Goal: Task Accomplishment & Management: Manage account settings

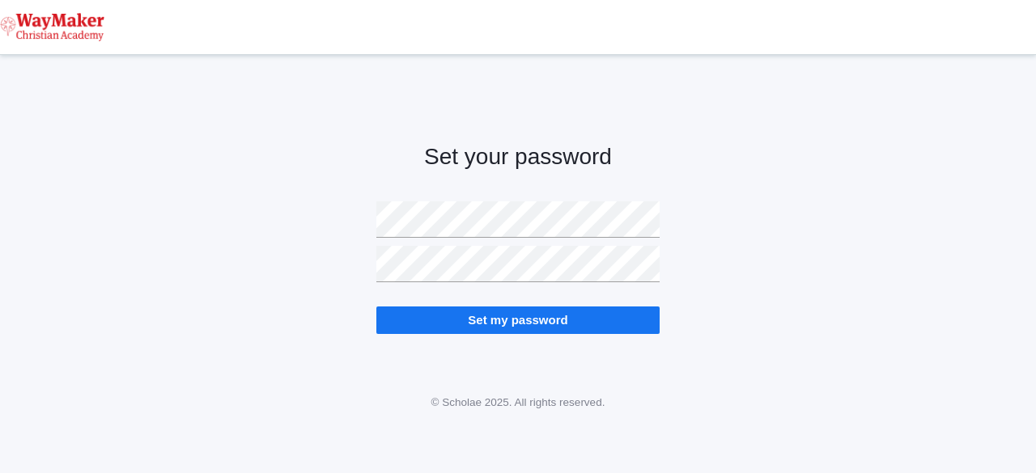
click at [544, 321] on input "Set my password" at bounding box center [517, 320] width 283 height 27
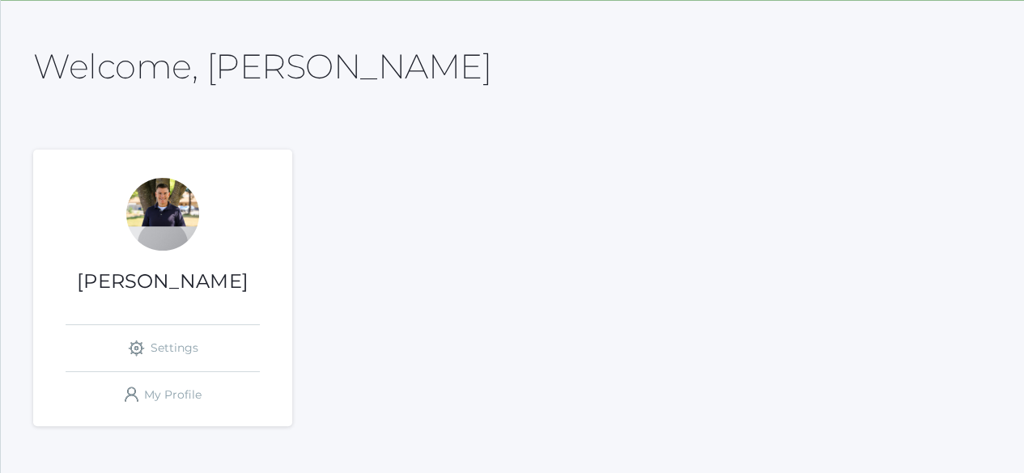
scroll to position [143, 0]
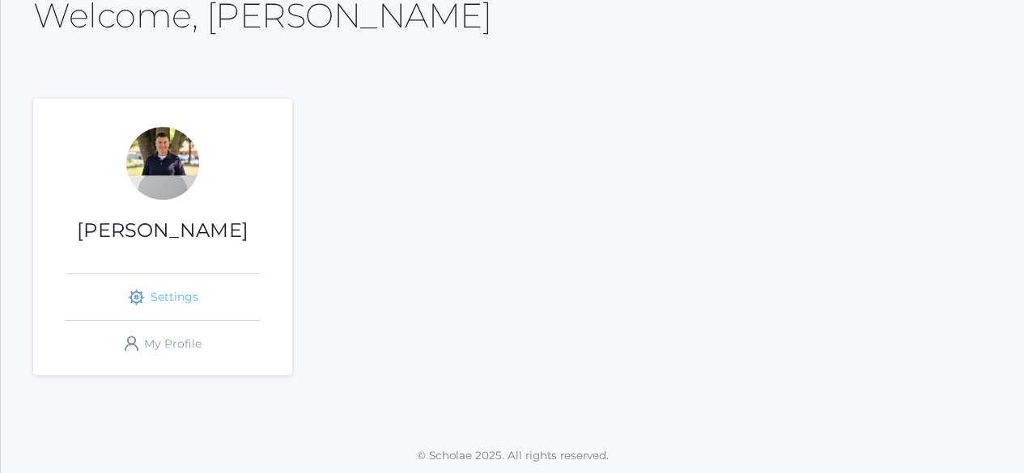
click at [173, 289] on link "icons/ui/navigation/settings Created with Sketch. Settings" at bounding box center [163, 297] width 194 height 46
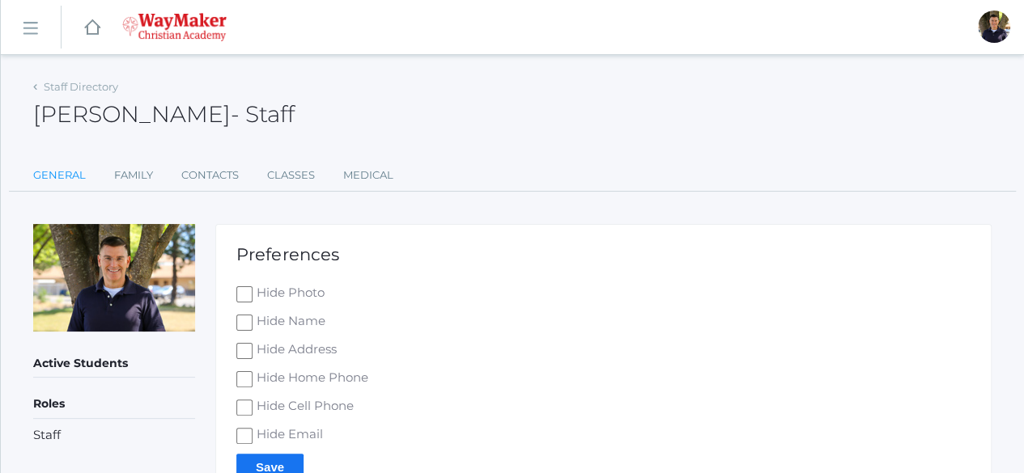
click at [74, 171] on link "General" at bounding box center [59, 175] width 53 height 32
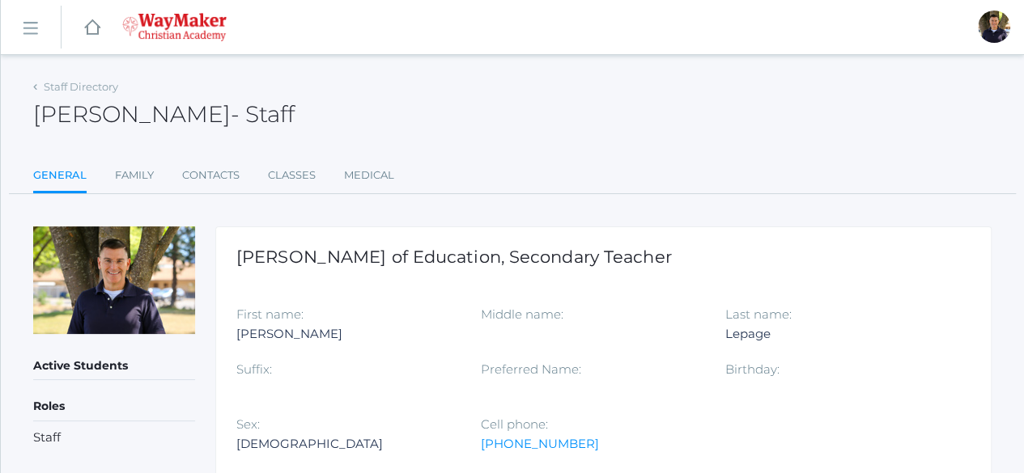
click at [29, 28] on rect at bounding box center [30, 28] width 26 height 26
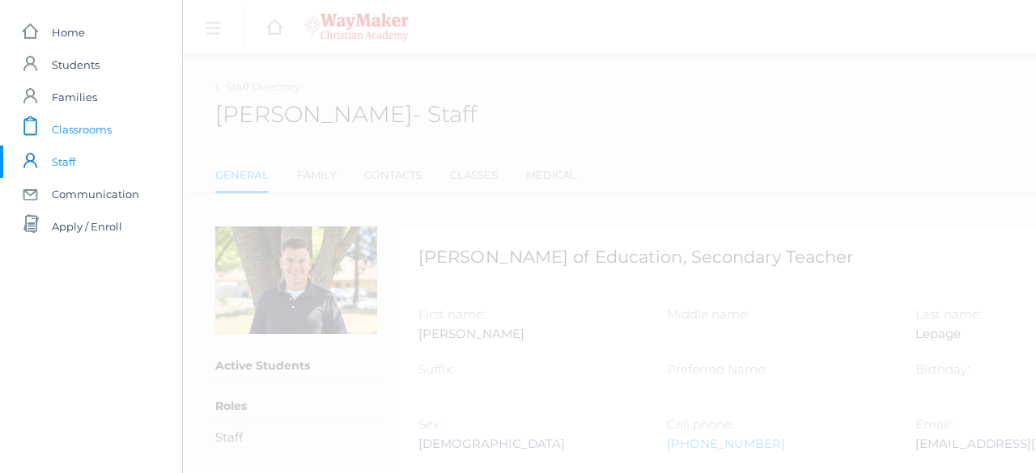
click at [90, 127] on span "Classrooms" at bounding box center [82, 129] width 60 height 32
